Goal: Check status

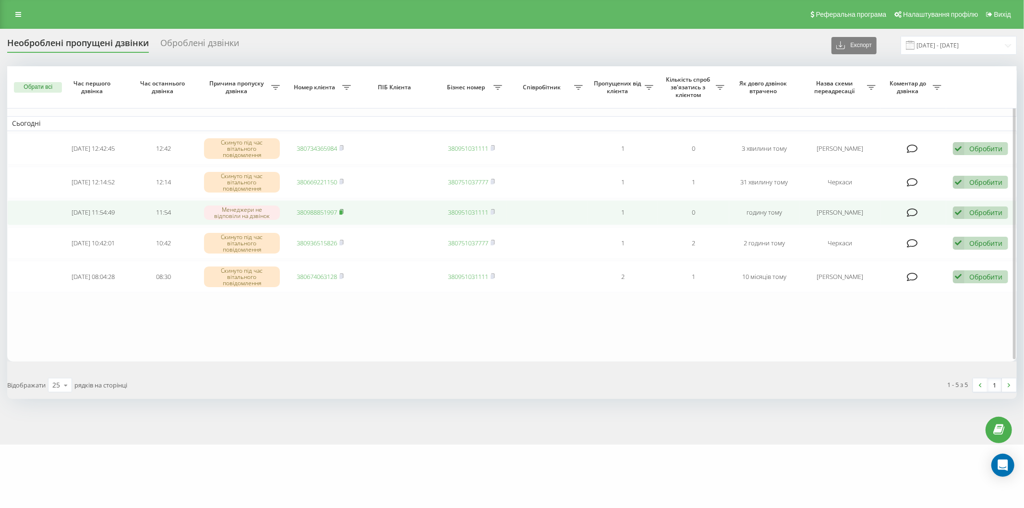
click at [341, 214] on rect at bounding box center [340, 212] width 3 height 4
click at [342, 214] on rect at bounding box center [340, 212] width 3 height 4
